Goal: Navigation & Orientation: Find specific page/section

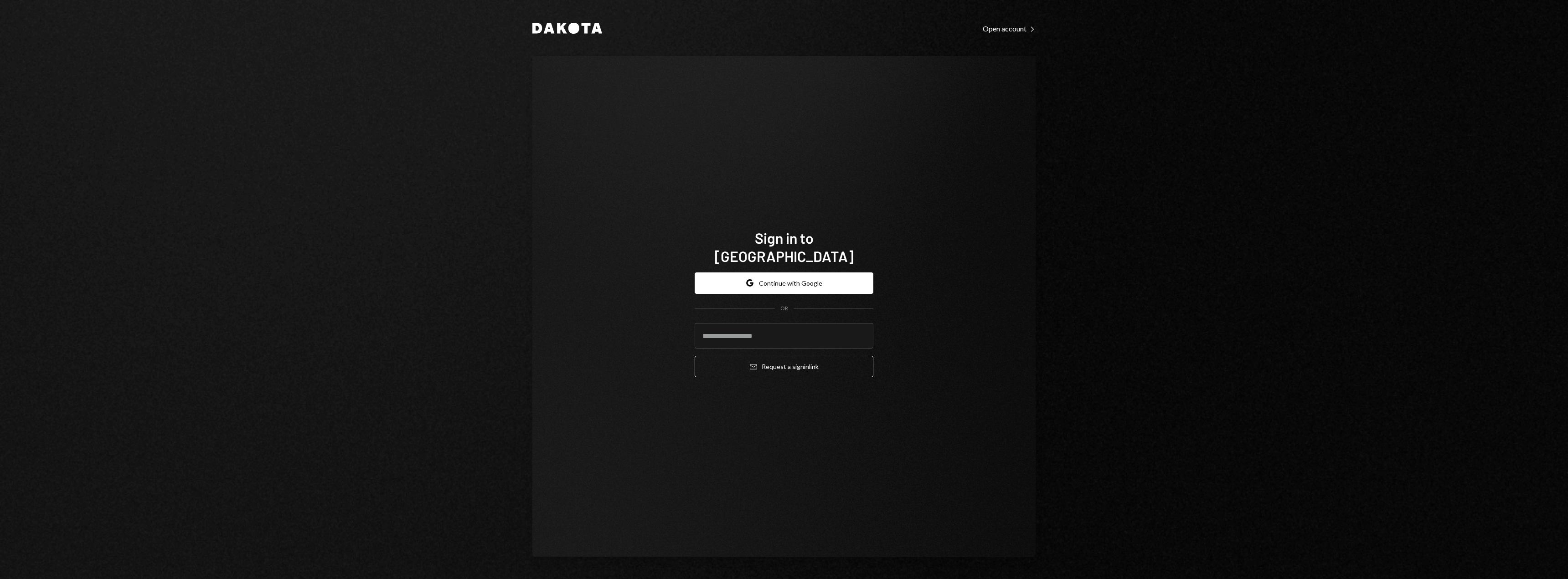
click at [737, 286] on form "Google Continue with Google OR Email Request a sign in link" at bounding box center [784, 325] width 178 height 105
click at [735, 279] on button "Google Continue with Google" at bounding box center [784, 283] width 178 height 22
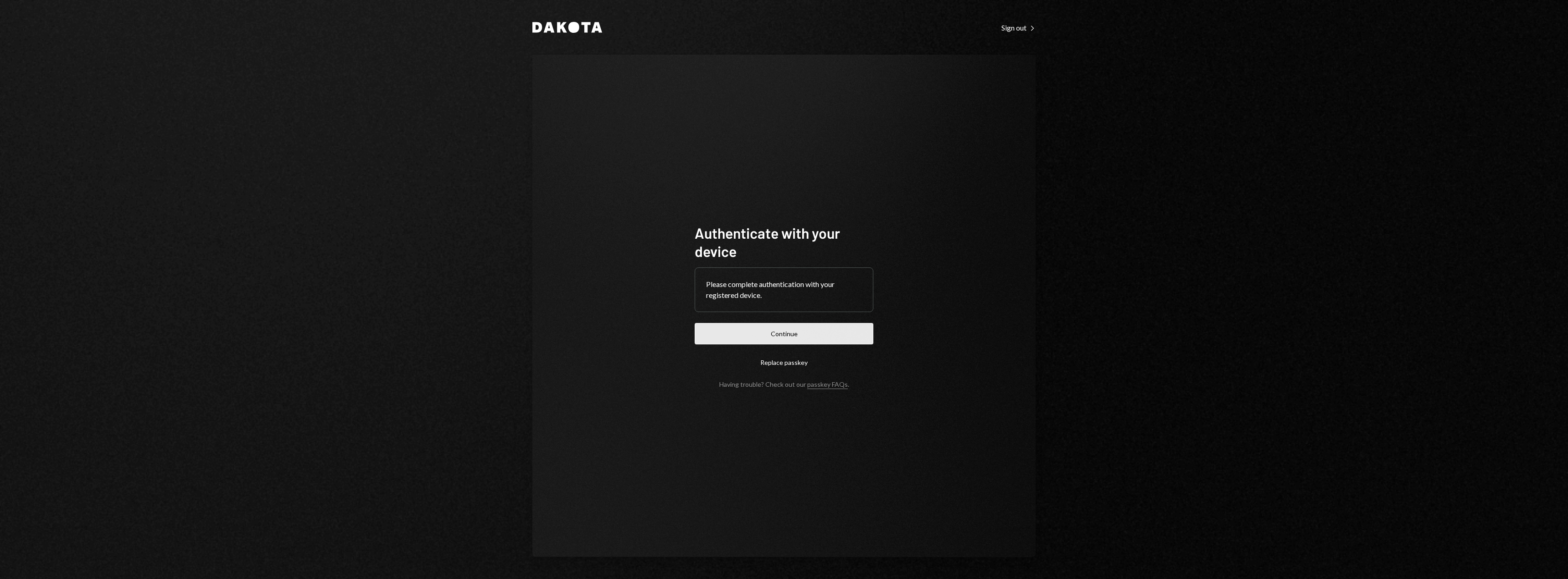
click at [786, 337] on button "Continue" at bounding box center [784, 334] width 178 height 22
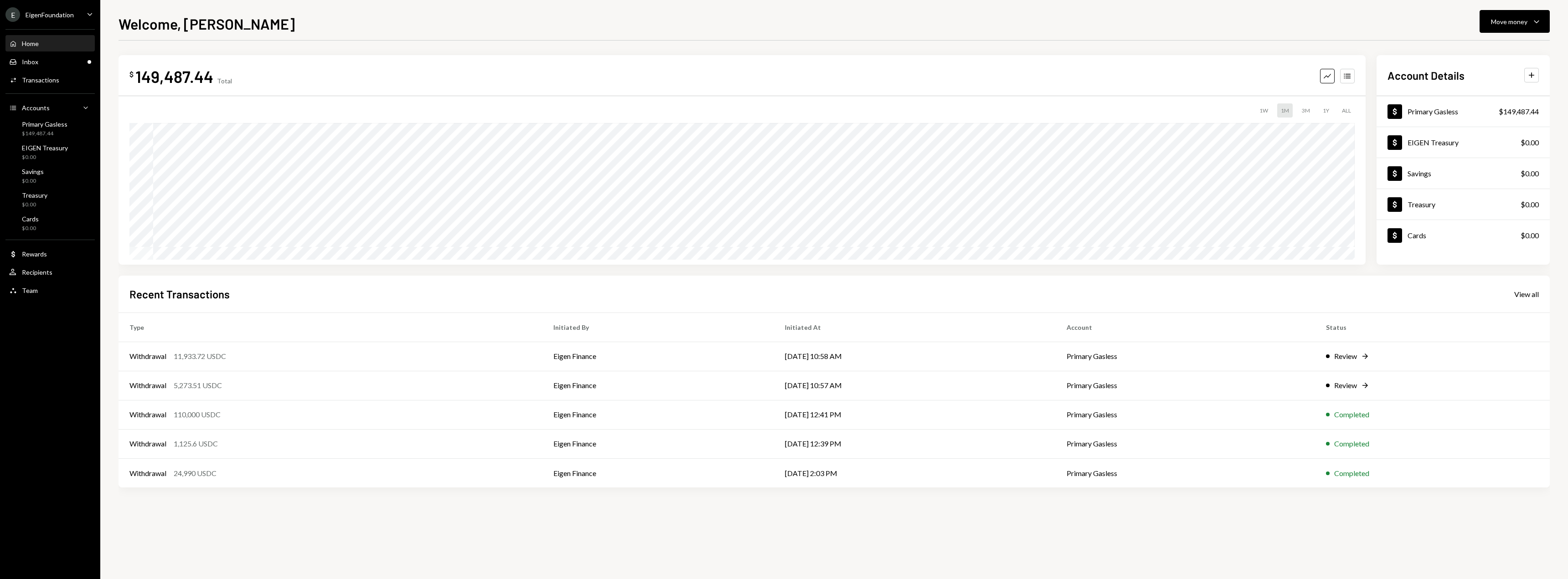
click at [37, 45] on div "Home" at bounding box center [30, 43] width 17 height 8
click at [1447, 200] on div "Dollar Treasury $0.00" at bounding box center [1463, 205] width 173 height 30
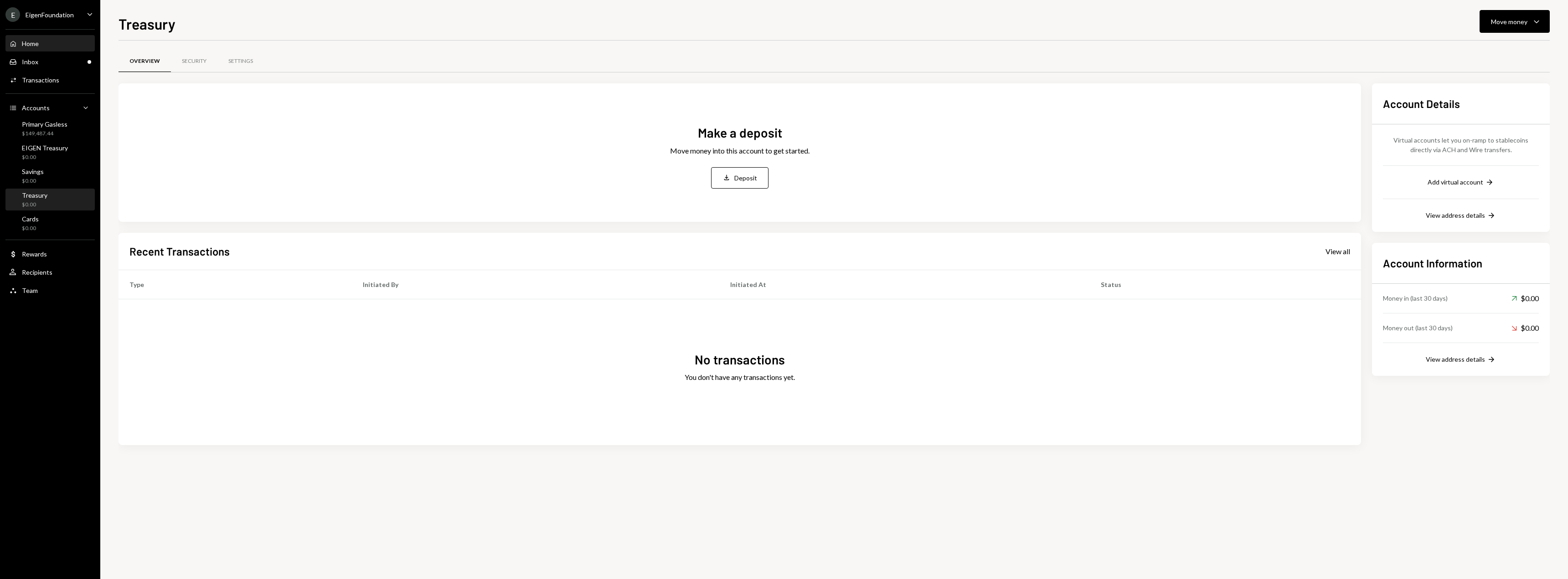
click at [42, 49] on div "Home Home" at bounding box center [50, 43] width 82 height 15
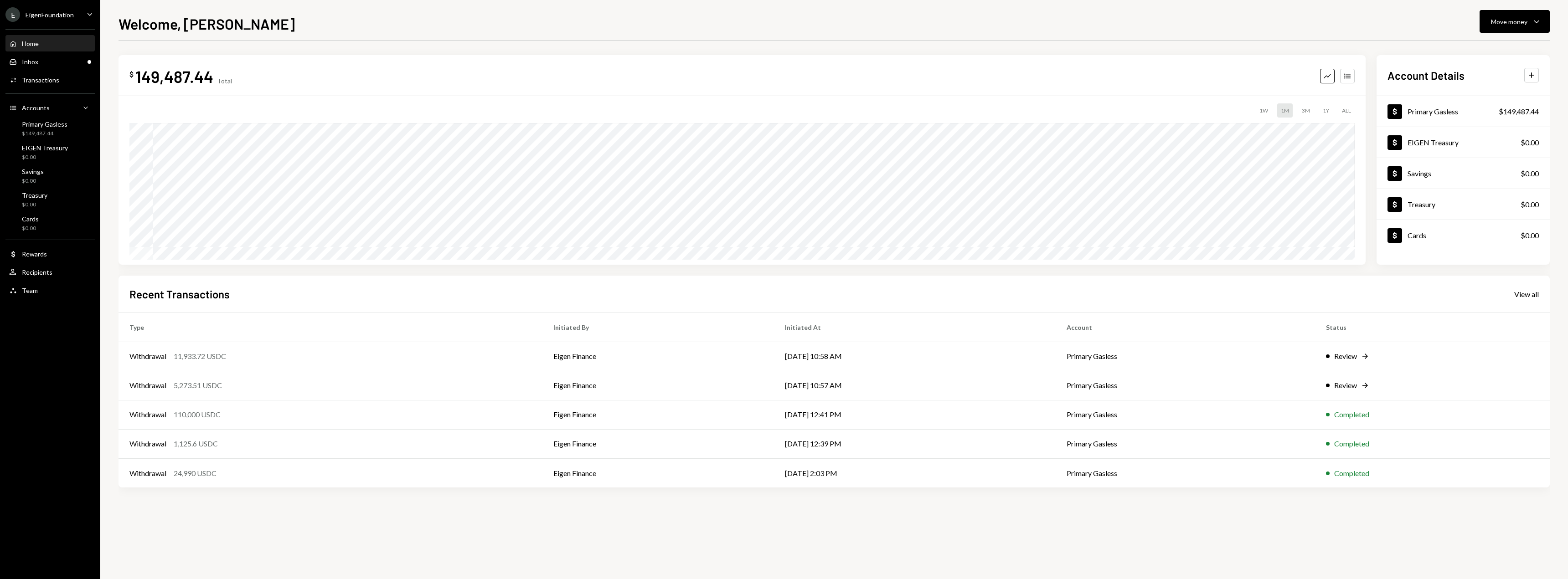
click at [62, 20] on div "E EigenFoundation" at bounding box center [40, 15] width 68 height 15
click at [42, 91] on div "Documents" at bounding box center [63, 93] width 97 height 8
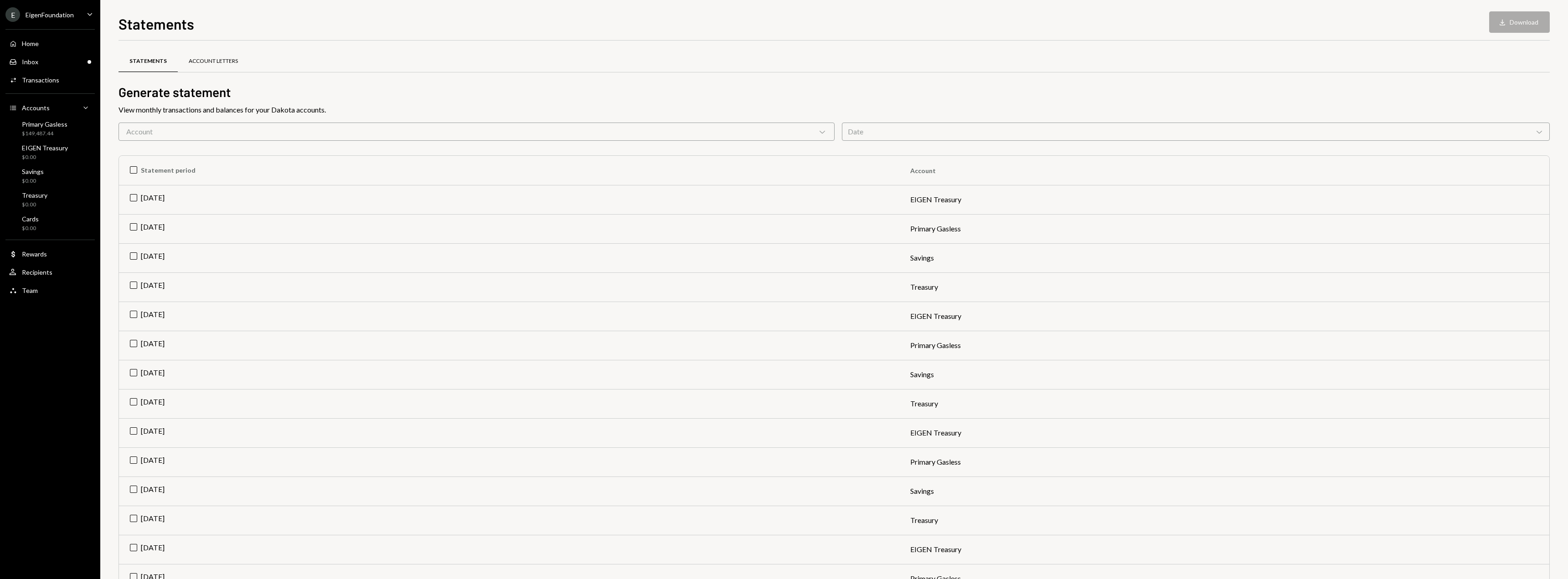
click at [211, 59] on div "Account Letters" at bounding box center [213, 61] width 49 height 8
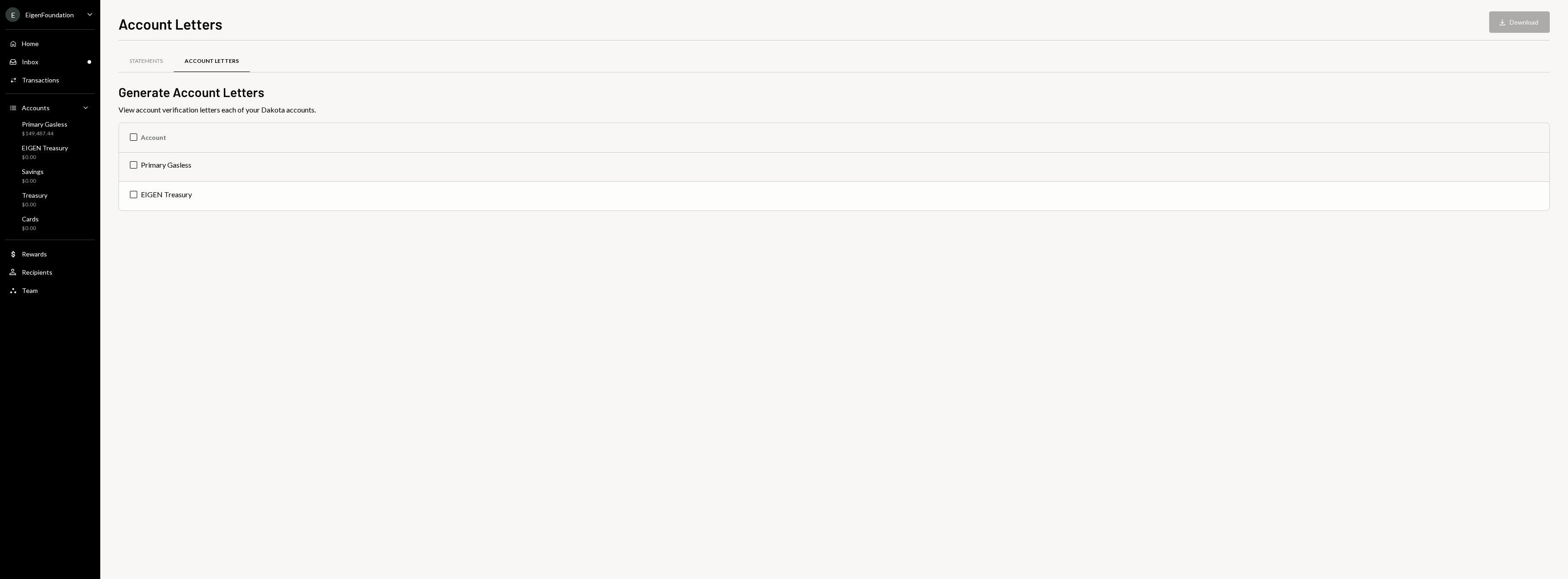
click at [167, 191] on td "EIGEN Treasury" at bounding box center [834, 196] width 1430 height 29
click at [180, 195] on td "Check EIGEN Treasury" at bounding box center [834, 196] width 1430 height 29
click at [43, 255] on div "Rewards" at bounding box center [34, 254] width 25 height 8
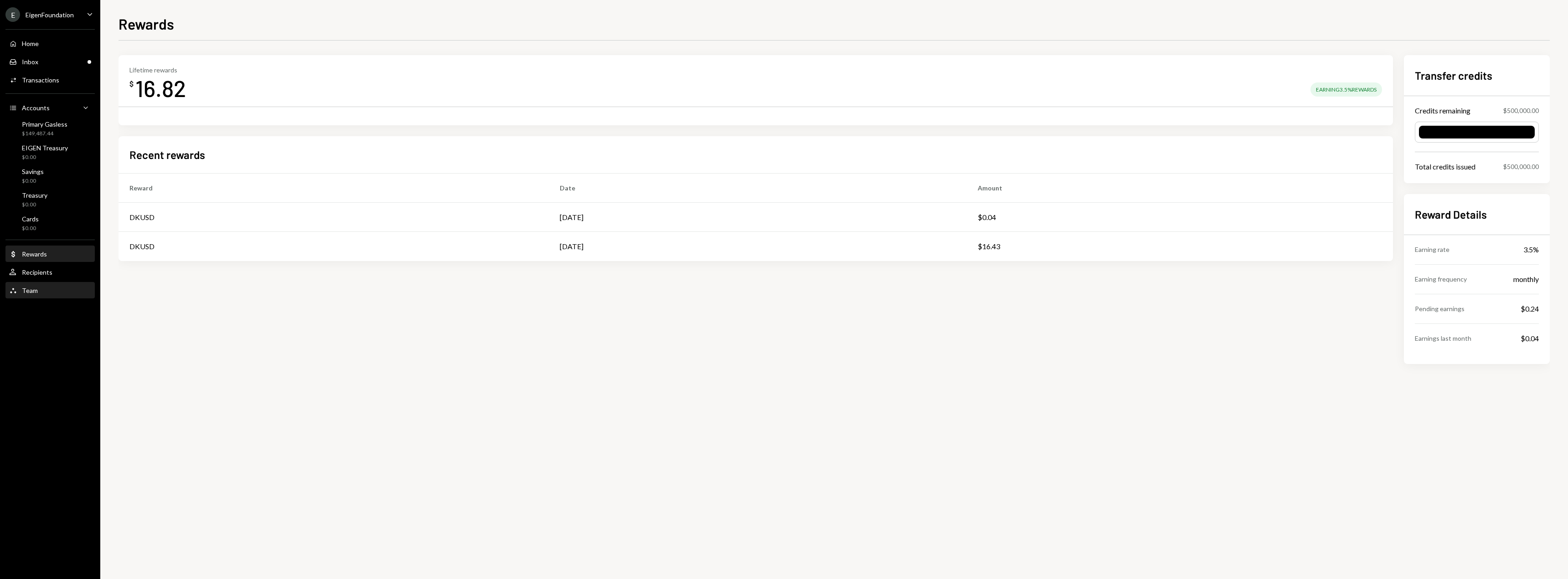
click at [25, 285] on div "Team Team" at bounding box center [50, 290] width 82 height 15
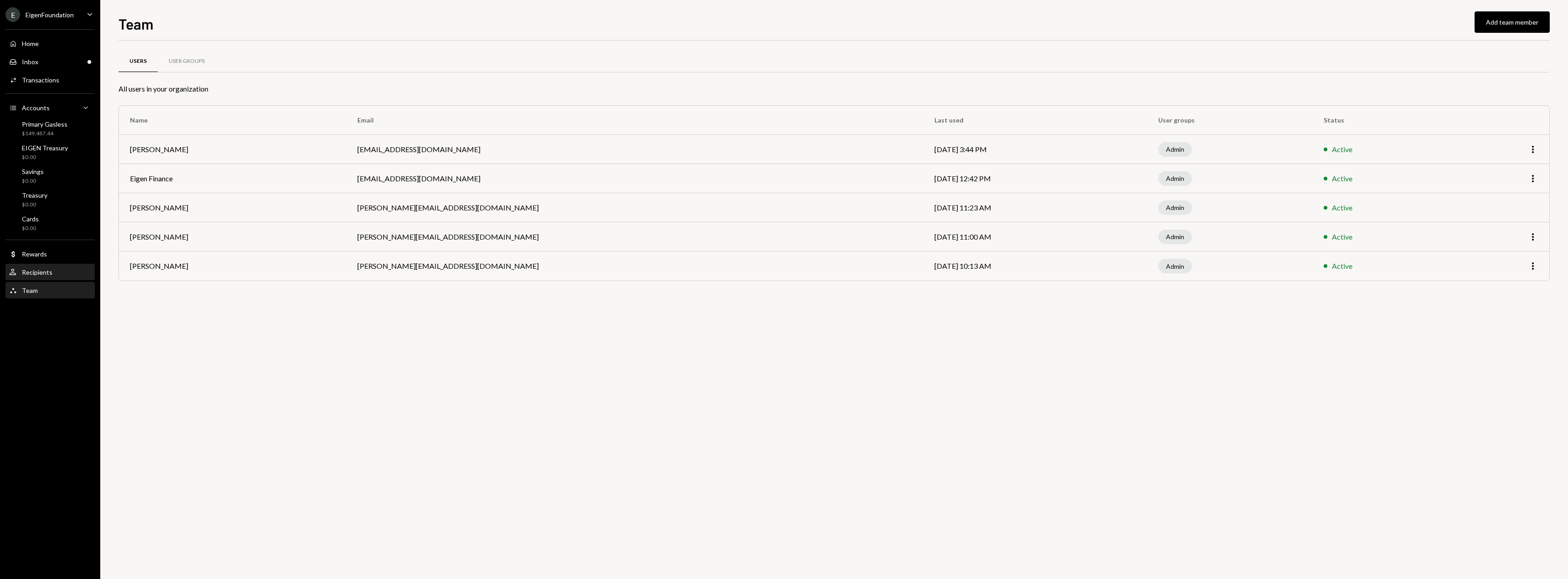
click at [36, 276] on div "User Recipients" at bounding box center [31, 272] width 43 height 8
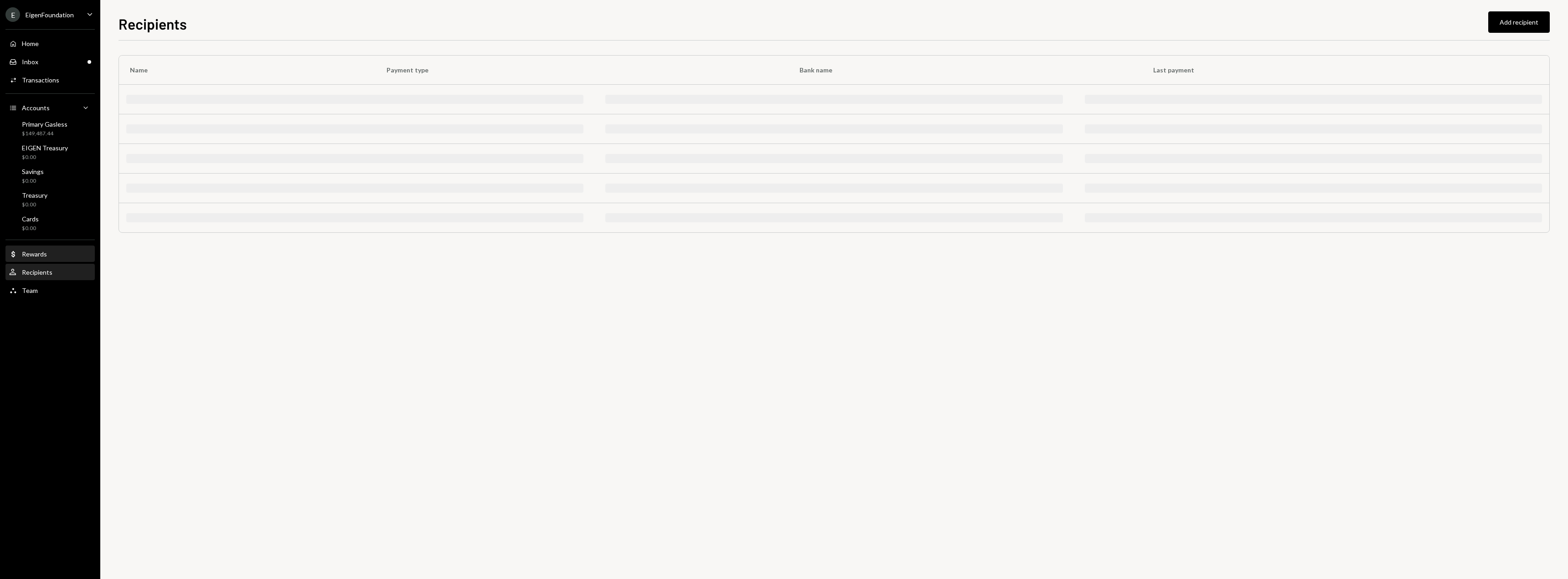
click at [32, 255] on div "Rewards" at bounding box center [34, 254] width 25 height 8
